Goal: Information Seeking & Learning: Find specific fact

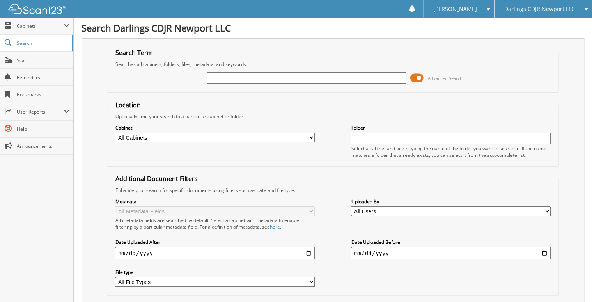
drag, startPoint x: 223, startPoint y: 77, endPoint x: 213, endPoint y: 78, distance: 9.4
click at [223, 77] on input "text" at bounding box center [306, 78] width 199 height 12
type input "546711"
click at [538, 10] on span "Darlings CDJR Newport LLC" at bounding box center [539, 9] width 71 height 5
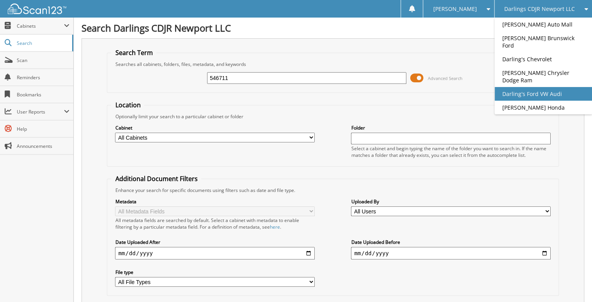
click at [540, 87] on link "Darling's Ford VW Audi" at bounding box center [542, 94] width 97 height 14
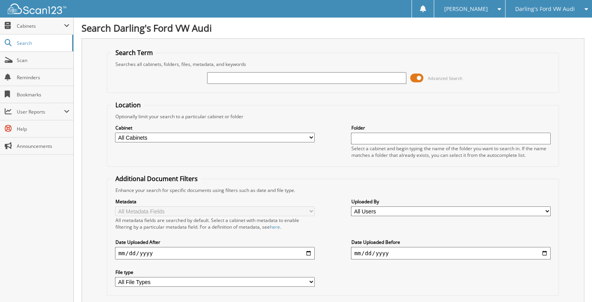
click at [313, 76] on input "text" at bounding box center [306, 78] width 199 height 12
type input "546711"
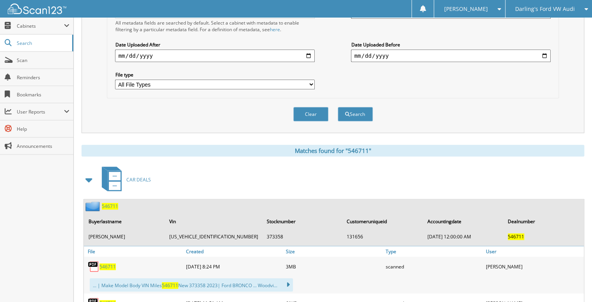
scroll to position [218, 0]
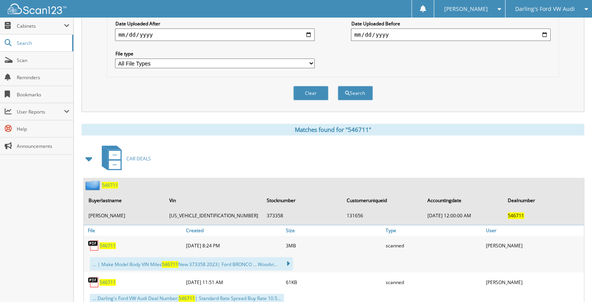
click at [108, 182] on span "546711" at bounding box center [110, 185] width 16 height 7
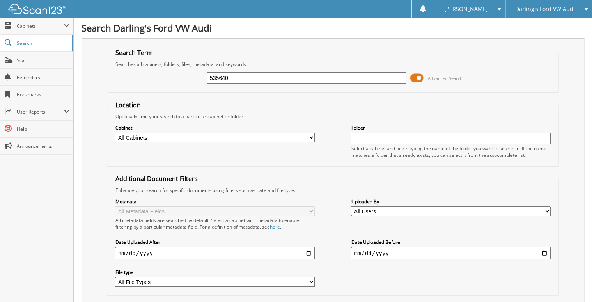
type input "535640"
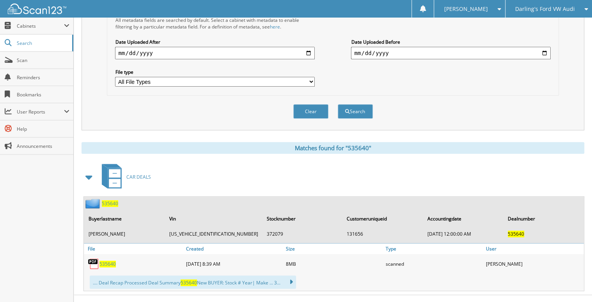
scroll to position [203, 0]
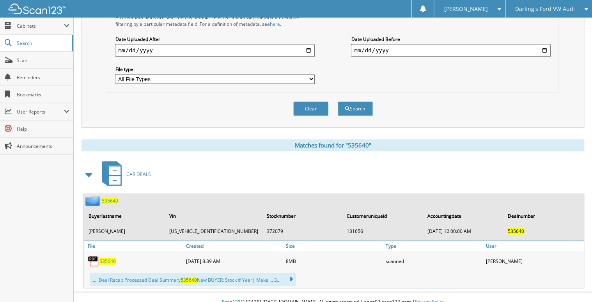
click at [111, 197] on span "535640" at bounding box center [110, 200] width 16 height 7
